Goal: Use online tool/utility: Utilize a website feature to perform a specific function

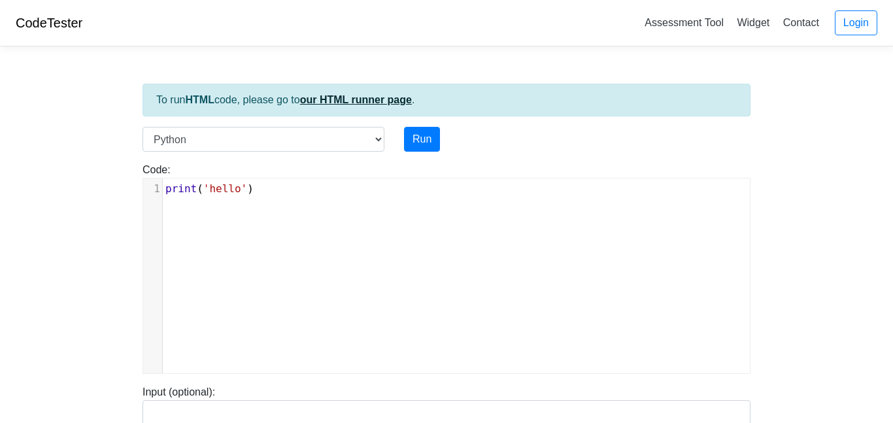
click at [375, 99] on link "our HTML runner page" at bounding box center [356, 99] width 112 height 11
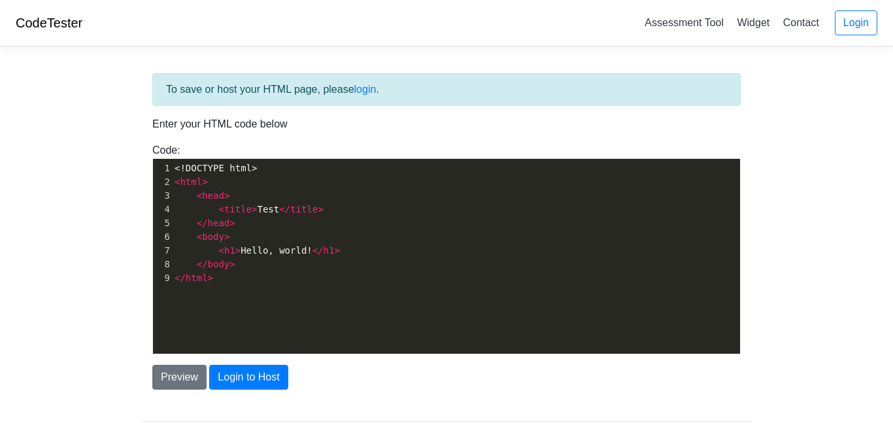
click at [341, 197] on pre "< head >" at bounding box center [456, 196] width 568 height 14
type textarea "<!DOCTYPE html> <html> <head> <title>Test</title> </head> <body> <h1>Hello, wor…"
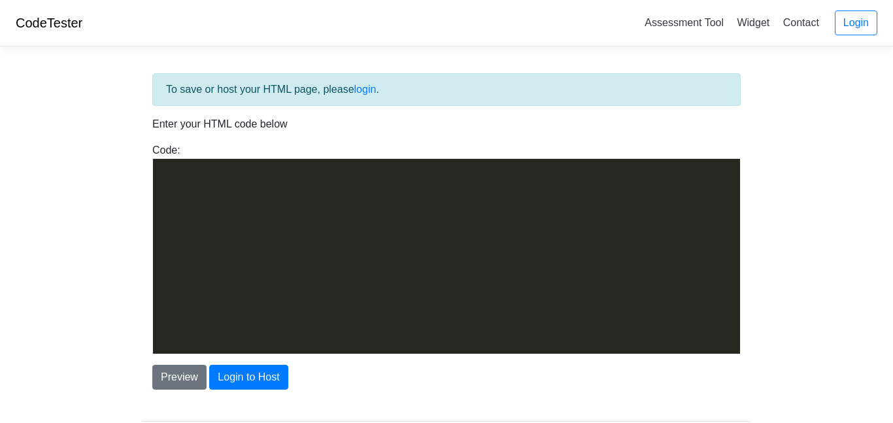
scroll to position [3614, 0]
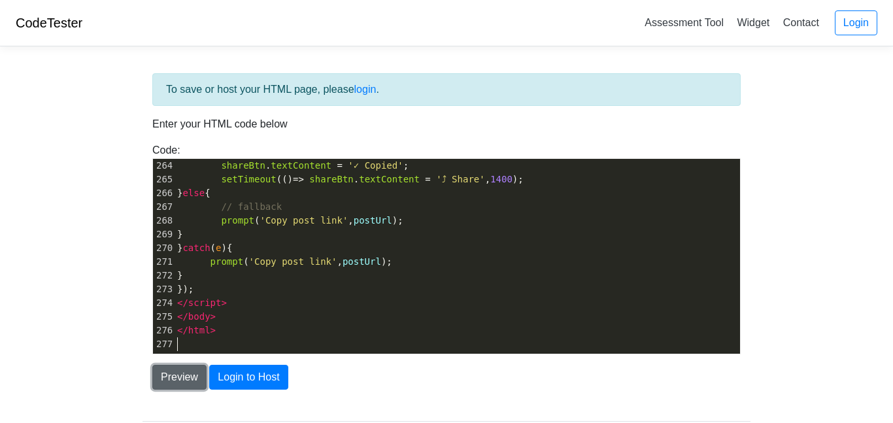
click at [184, 378] on button "Preview" at bounding box center [179, 377] width 54 height 25
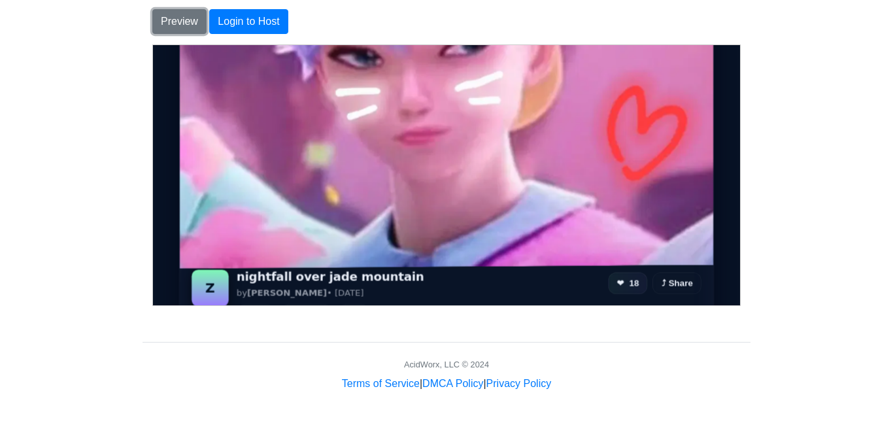
scroll to position [209, 0]
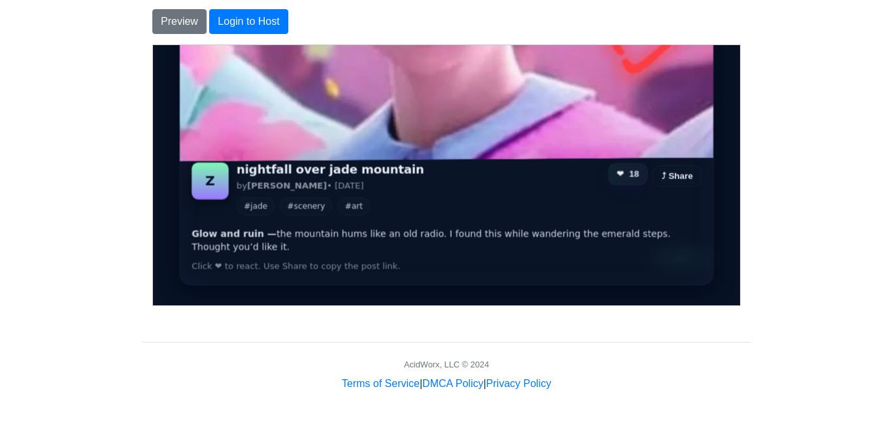
click at [620, 177] on button "❤ 18" at bounding box center [626, 174] width 39 height 22
click at [675, 171] on button "⤴ Share" at bounding box center [676, 174] width 48 height 22
click at [261, 272] on div "Glow and ruin — the mountain hums like an old radio. I found this while wanderi…" at bounding box center [446, 255] width 534 height 58
click at [254, 265] on div "Click ❤ to react. Use Share to copy the post link." at bounding box center [446, 266] width 510 height 12
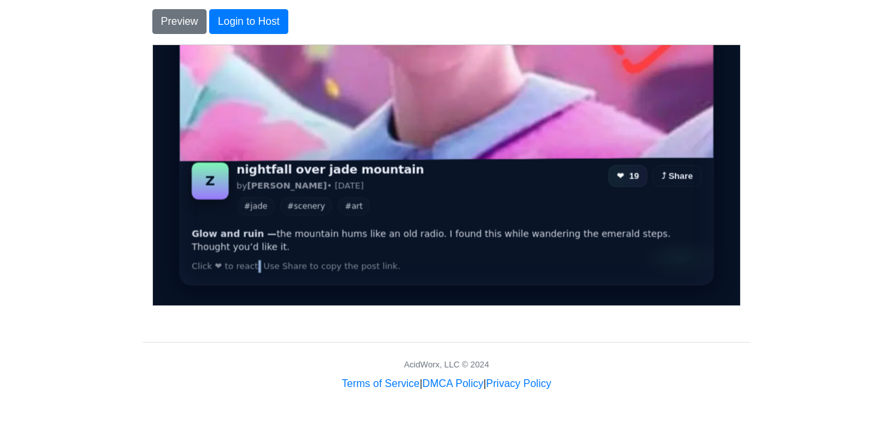
click at [254, 265] on div "Click ❤ to react. Use Share to copy the post link." at bounding box center [446, 266] width 510 height 12
